Goal: Task Accomplishment & Management: Complete application form

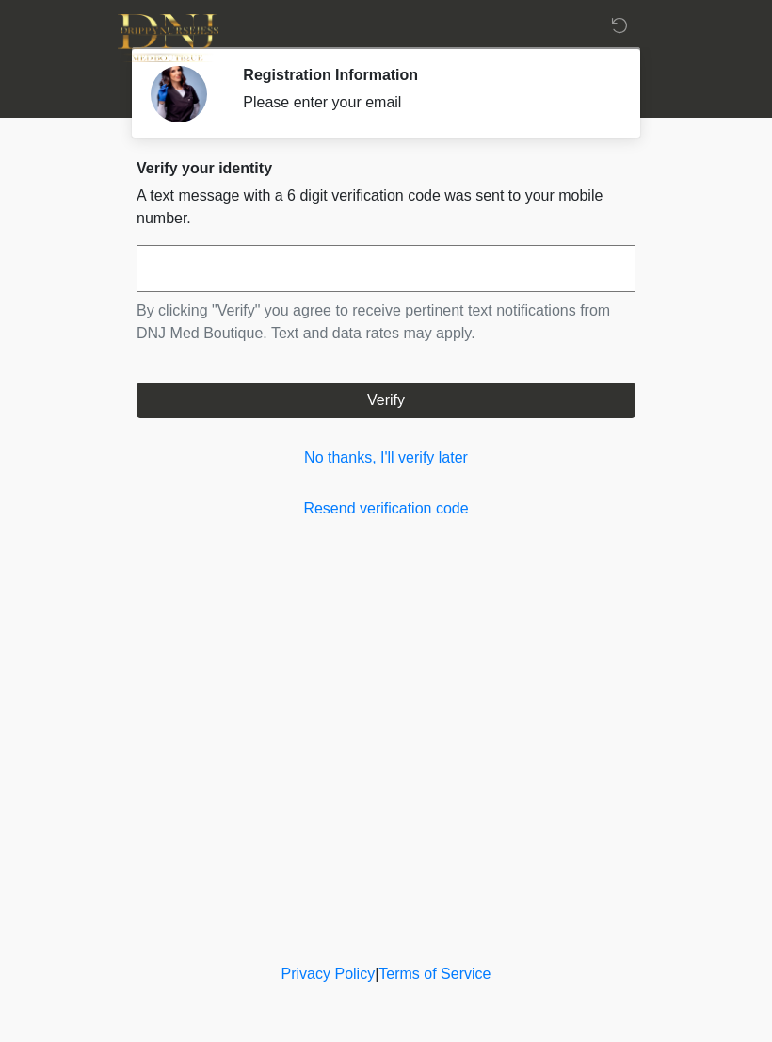
click at [178, 254] on input "text" at bounding box center [386, 268] width 499 height 47
type input "******"
click at [472, 407] on button "Verify" at bounding box center [386, 400] width 499 height 36
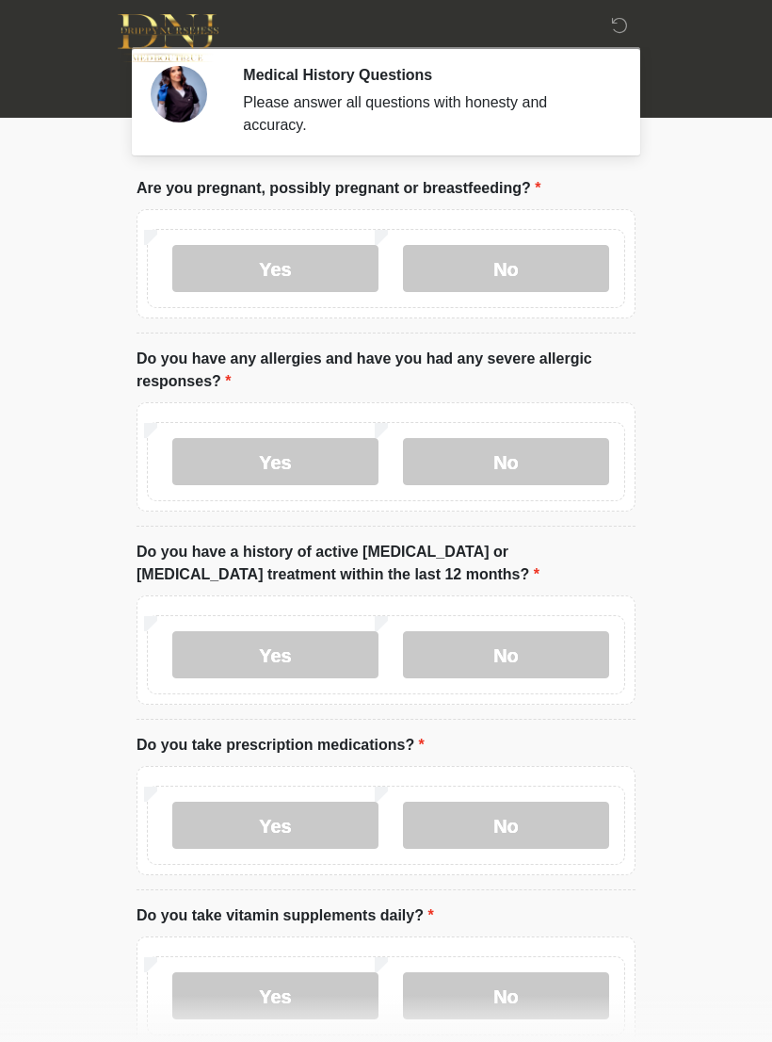
click at [539, 255] on label "No" at bounding box center [506, 268] width 206 height 47
click at [520, 452] on label "No" at bounding box center [506, 461] width 206 height 47
click at [551, 641] on label "No" at bounding box center [506, 654] width 206 height 47
click at [533, 821] on label "No" at bounding box center [506, 825] width 206 height 47
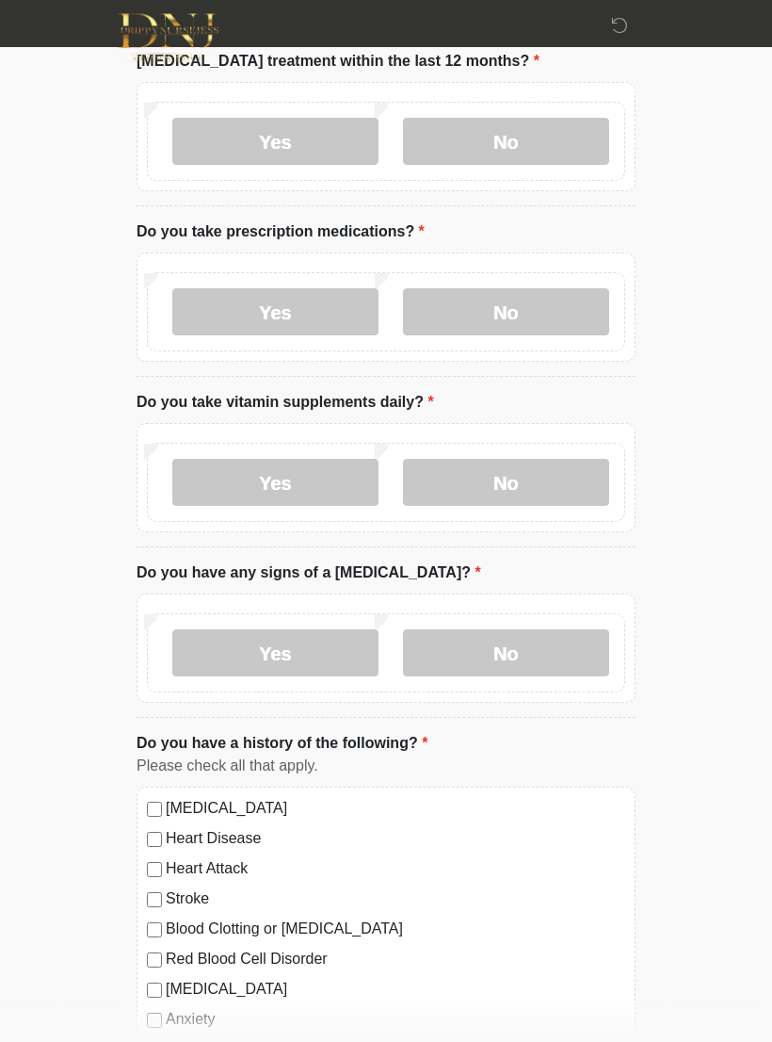
scroll to position [513, 0]
click at [560, 467] on label "No" at bounding box center [506, 482] width 206 height 47
click at [544, 644] on label "No" at bounding box center [506, 652] width 206 height 47
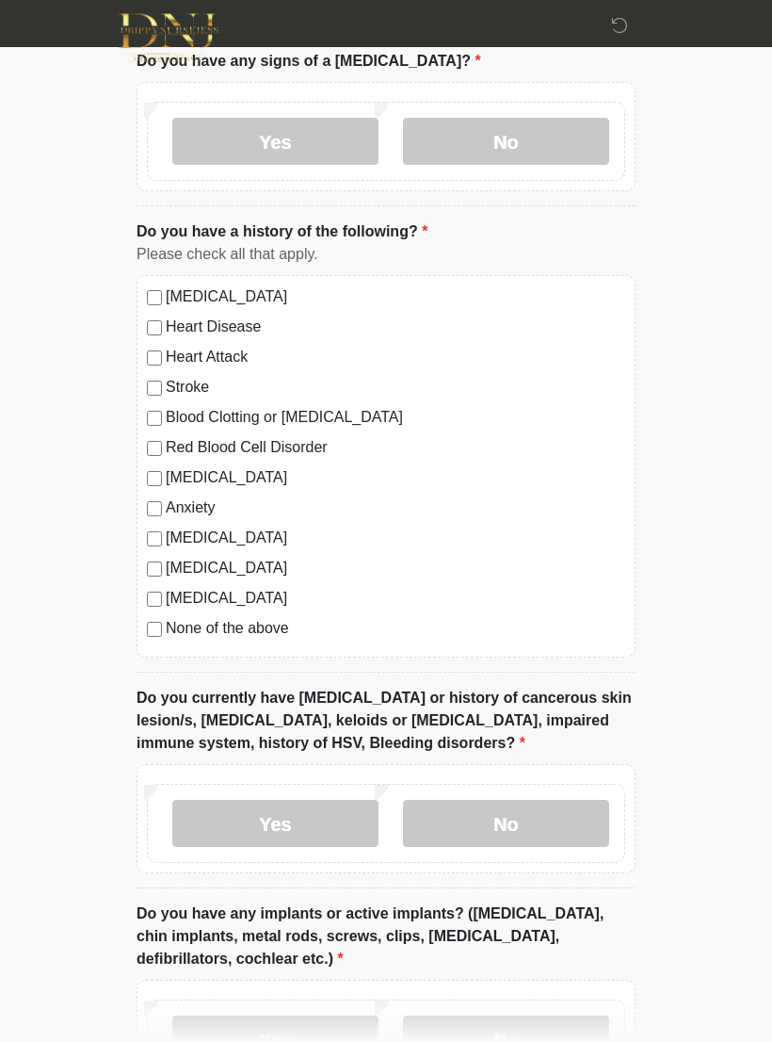
scroll to position [1027, 0]
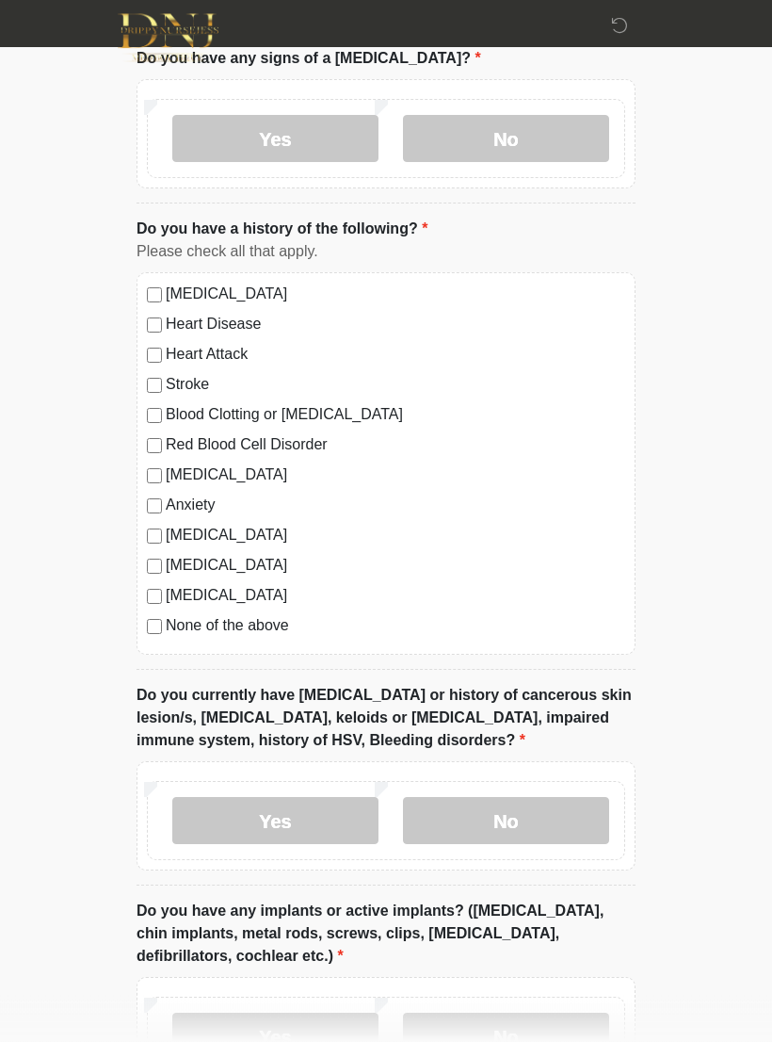
click at [569, 830] on label "No" at bounding box center [506, 821] width 206 height 47
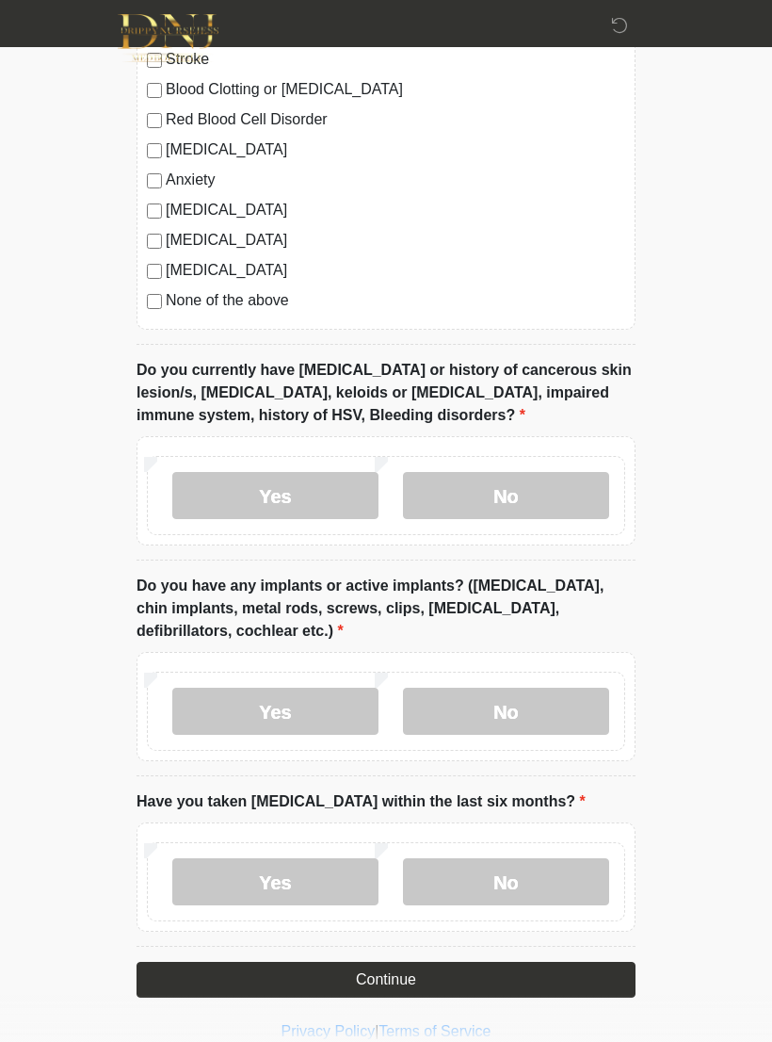
scroll to position [1376, 0]
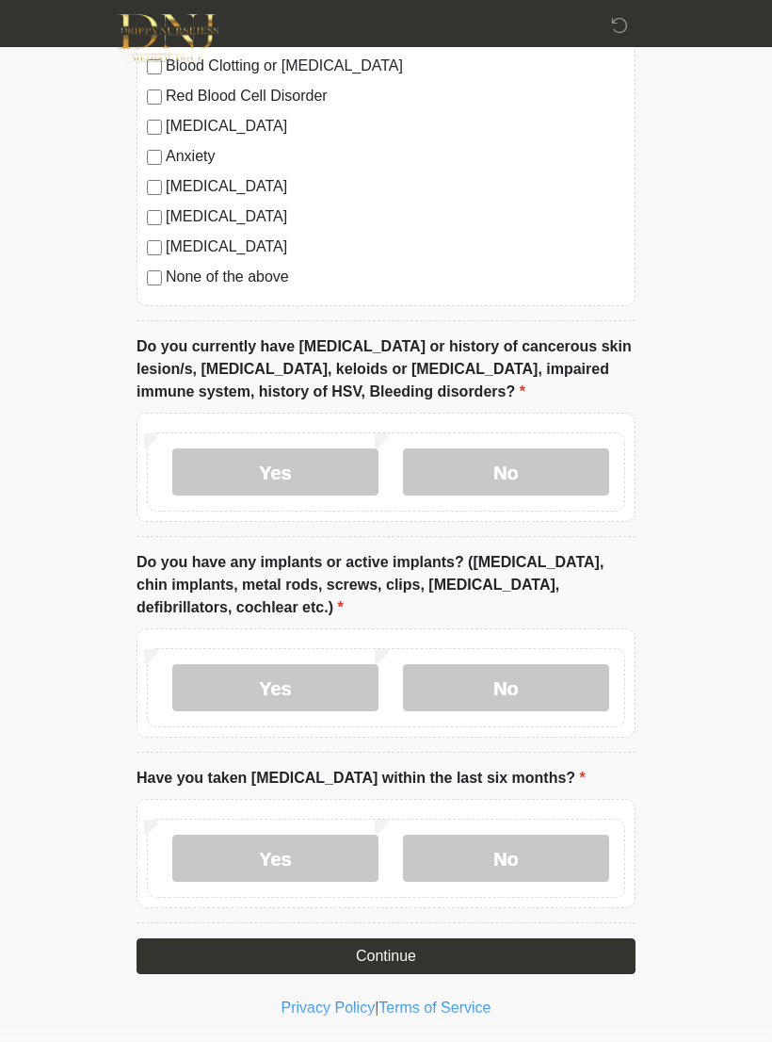
click at [567, 675] on label "No" at bounding box center [506, 687] width 206 height 47
click at [545, 848] on label "No" at bounding box center [506, 858] width 206 height 47
click at [487, 951] on button "Continue" at bounding box center [386, 956] width 499 height 36
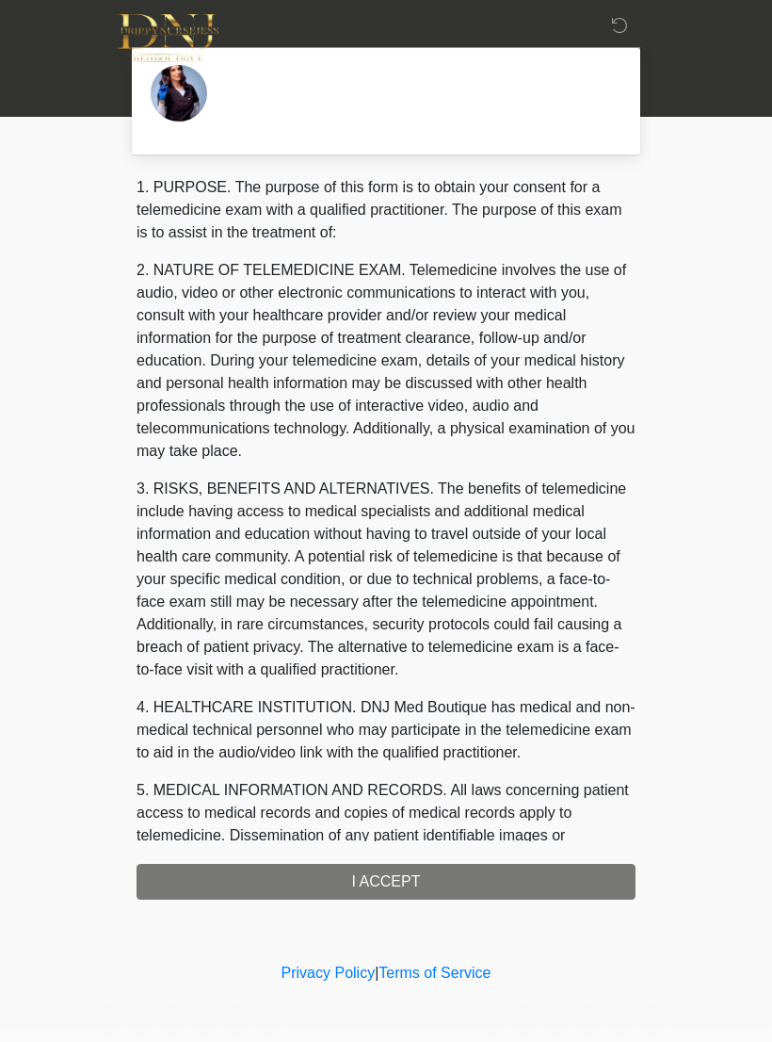
scroll to position [0, 0]
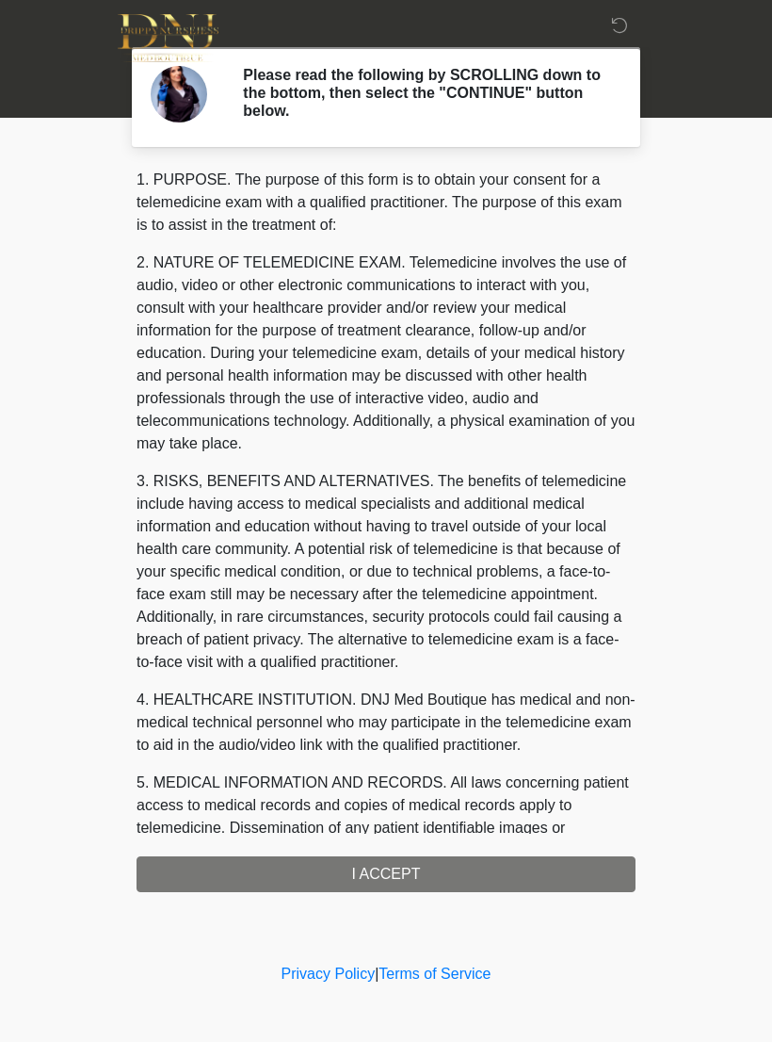
click at [462, 860] on div "1. PURPOSE. The purpose of this form is to obtain your consent for a telemedici…" at bounding box center [386, 530] width 499 height 723
click at [430, 873] on div "1. PURPOSE. The purpose of this form is to obtain your consent for a telemedici…" at bounding box center [386, 530] width 499 height 723
click at [395, 873] on div "1. PURPOSE. The purpose of this form is to obtain your consent for a telemedici…" at bounding box center [386, 530] width 499 height 723
click at [395, 875] on div "1. PURPOSE. The purpose of this form is to obtain your consent for a telemedici…" at bounding box center [386, 530] width 499 height 723
click at [403, 883] on div "1. PURPOSE. The purpose of this form is to obtain your consent for a telemedici…" at bounding box center [386, 530] width 499 height 723
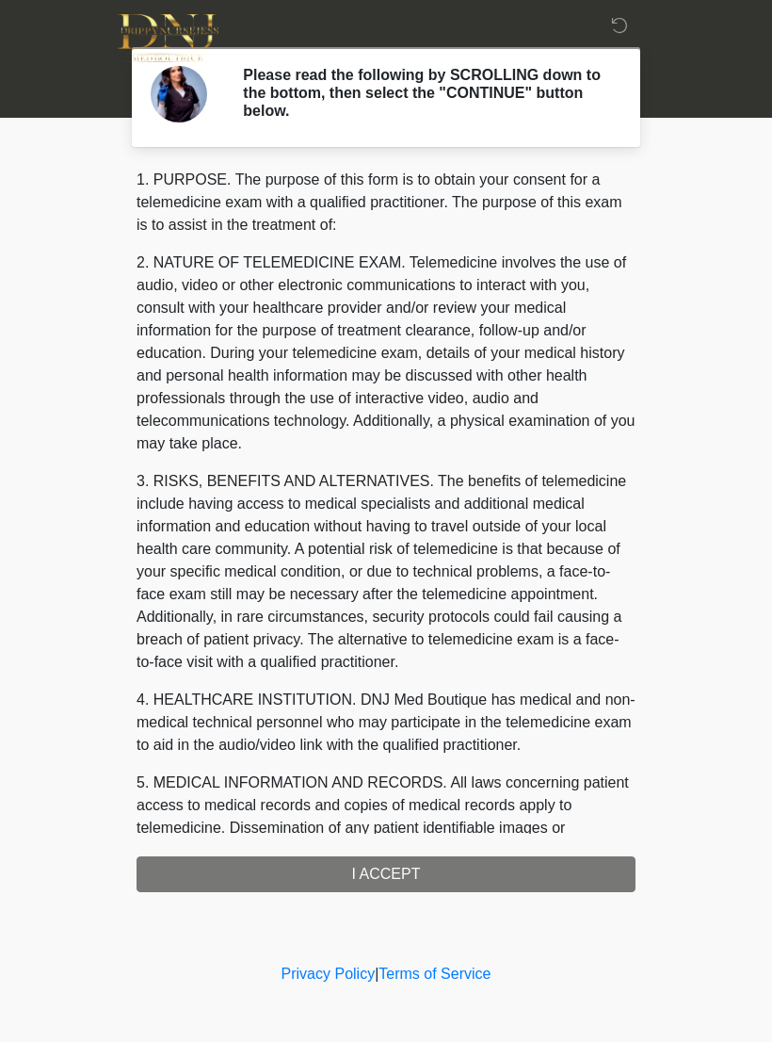
click at [397, 872] on div "1. PURPOSE. The purpose of this form is to obtain your consent for a telemedici…" at bounding box center [386, 530] width 499 height 723
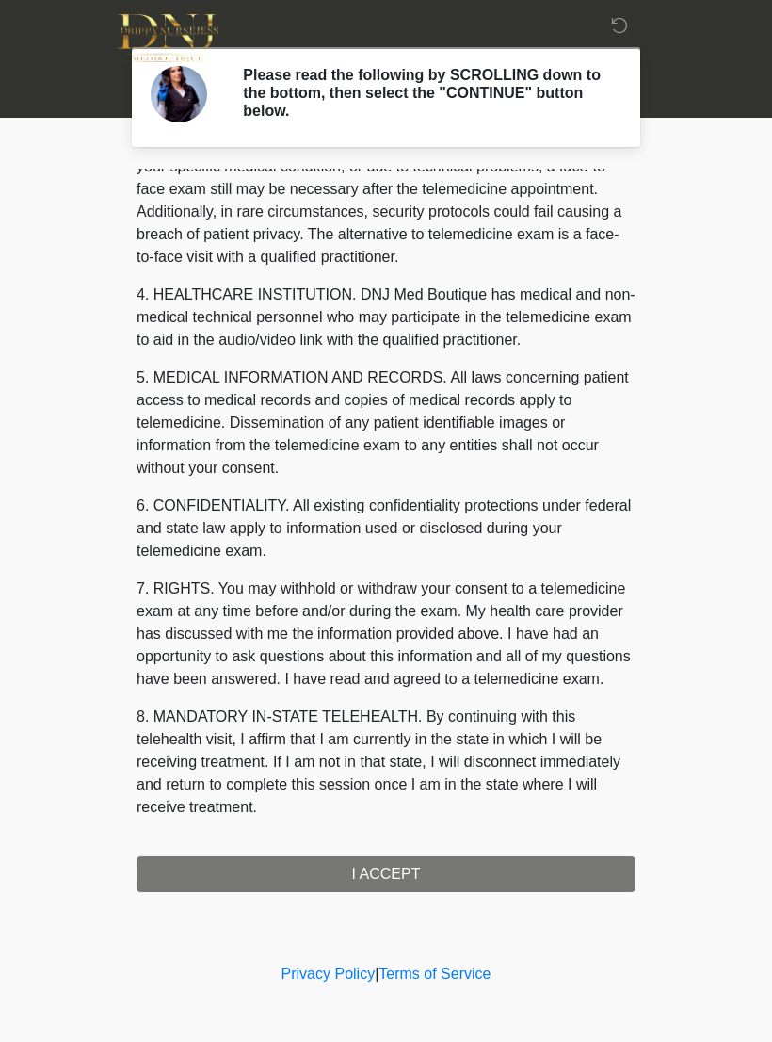
scroll to position [428, 0]
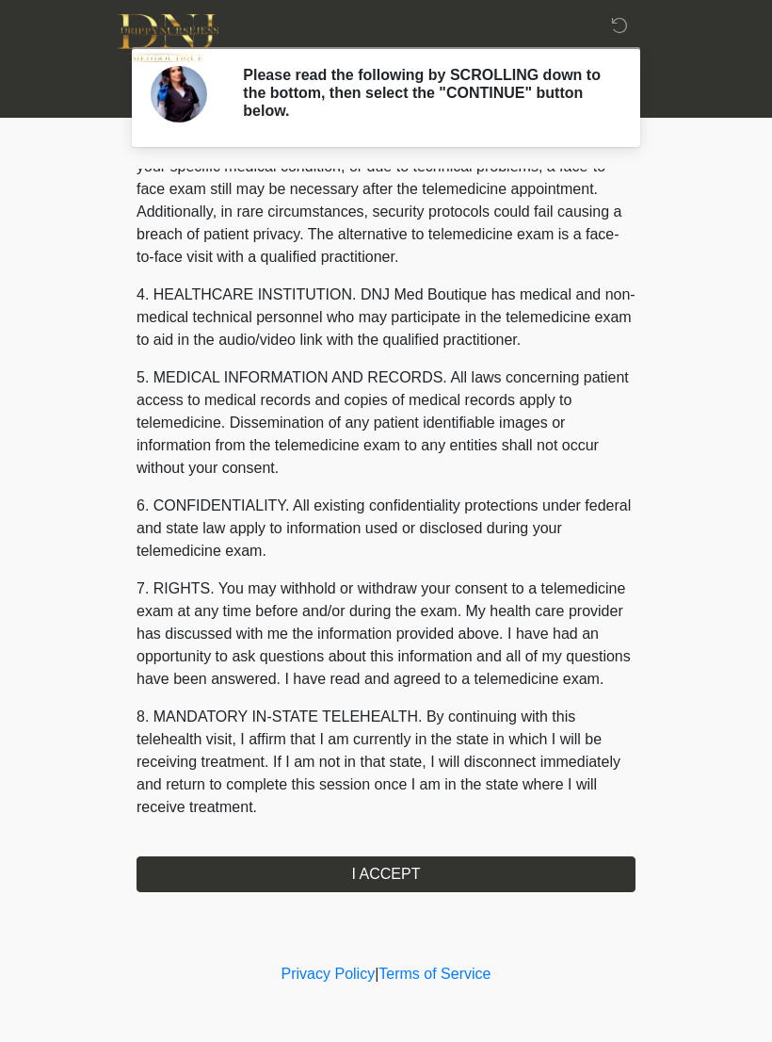
click at [410, 875] on button "I ACCEPT" at bounding box center [386, 874] width 499 height 36
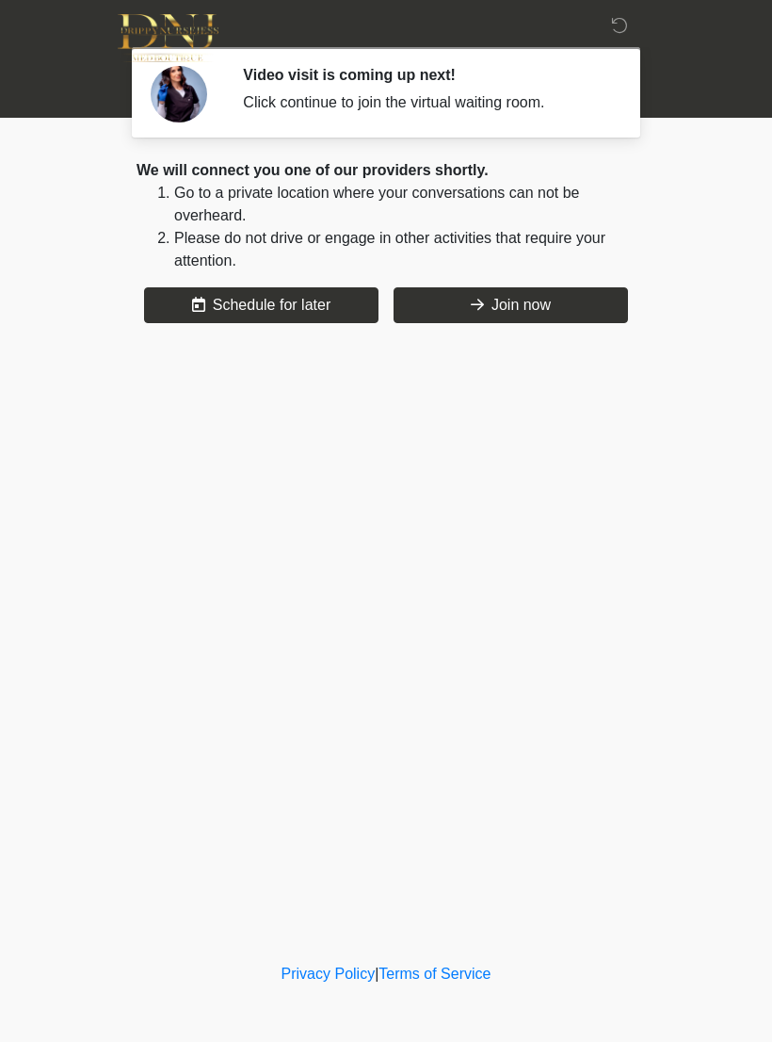
click at [532, 292] on button "Join now" at bounding box center [511, 305] width 235 height 36
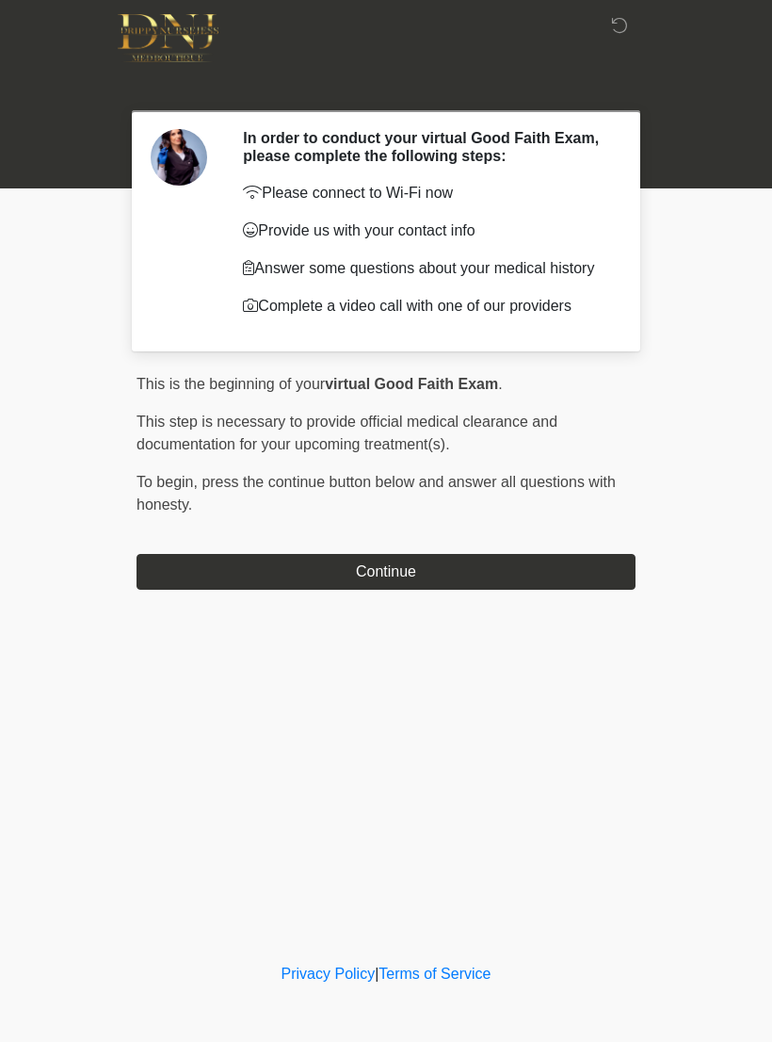
click at [584, 574] on button "Continue" at bounding box center [386, 572] width 499 height 36
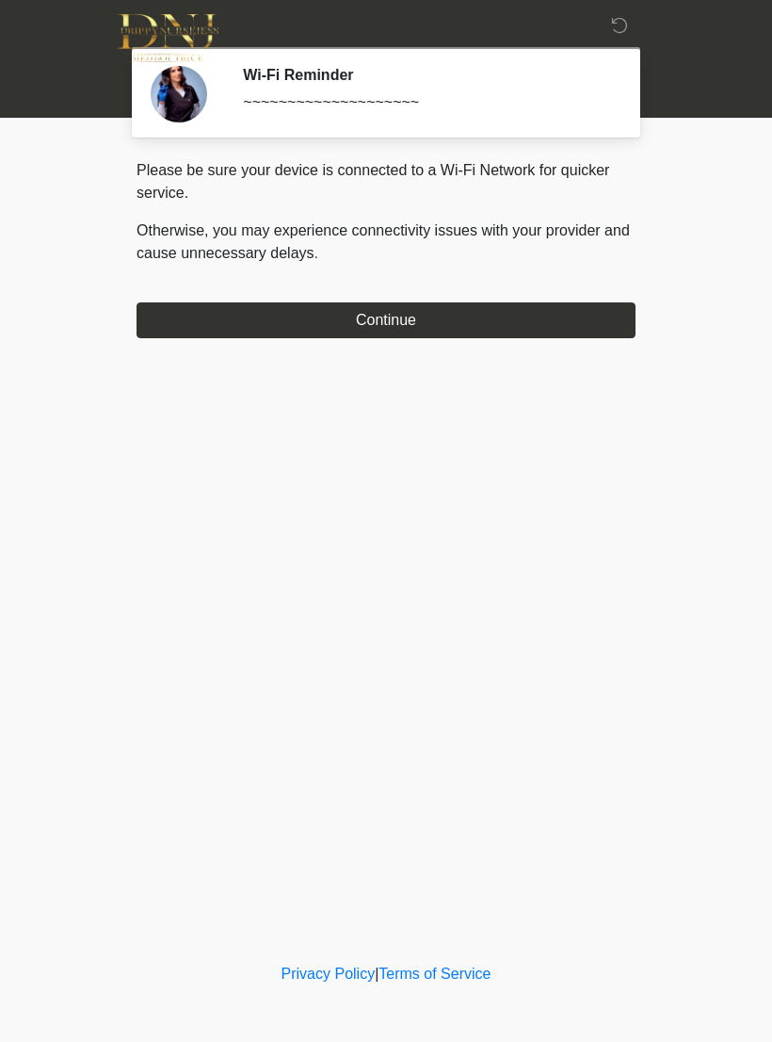
click at [549, 328] on button "Continue" at bounding box center [386, 320] width 499 height 36
